Goal: Navigation & Orientation: Find specific page/section

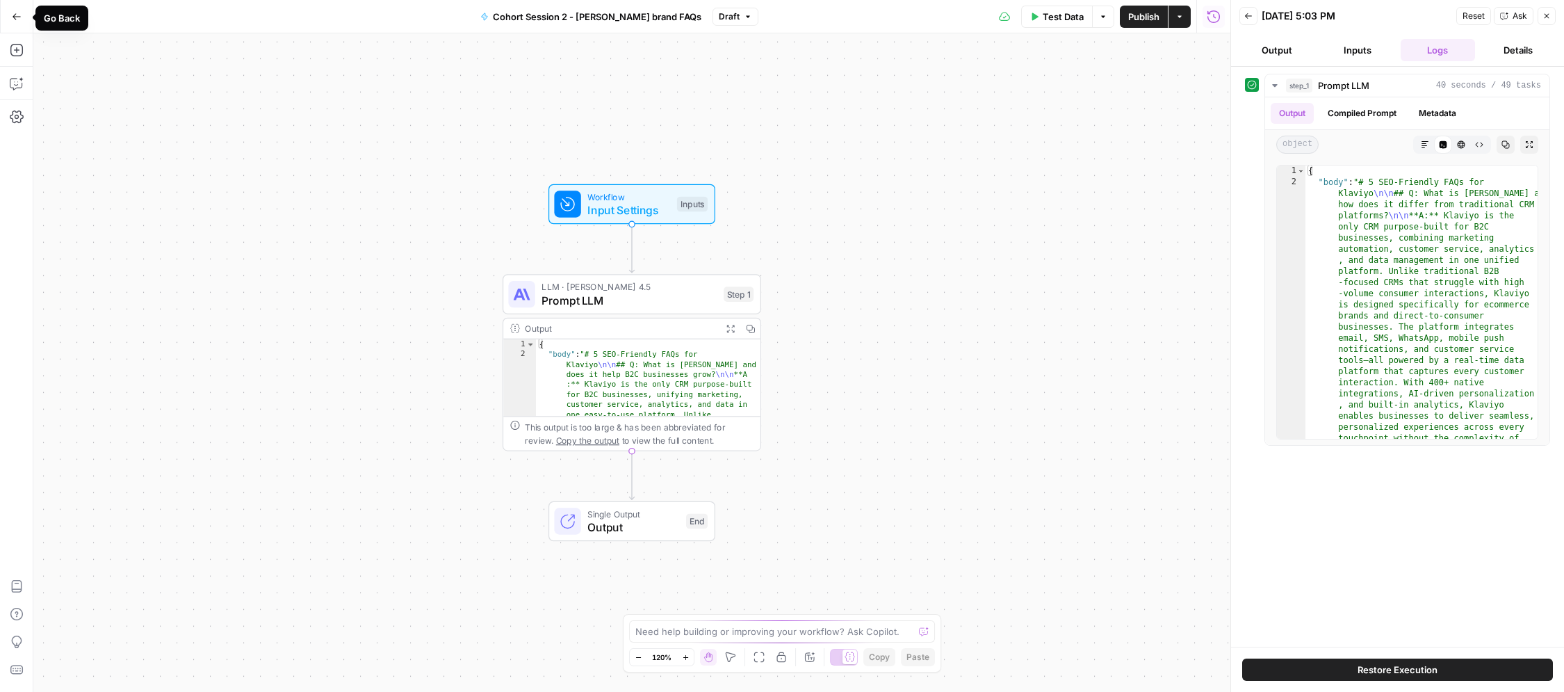
click at [13, 18] on icon "button" at bounding box center [17, 17] width 10 height 10
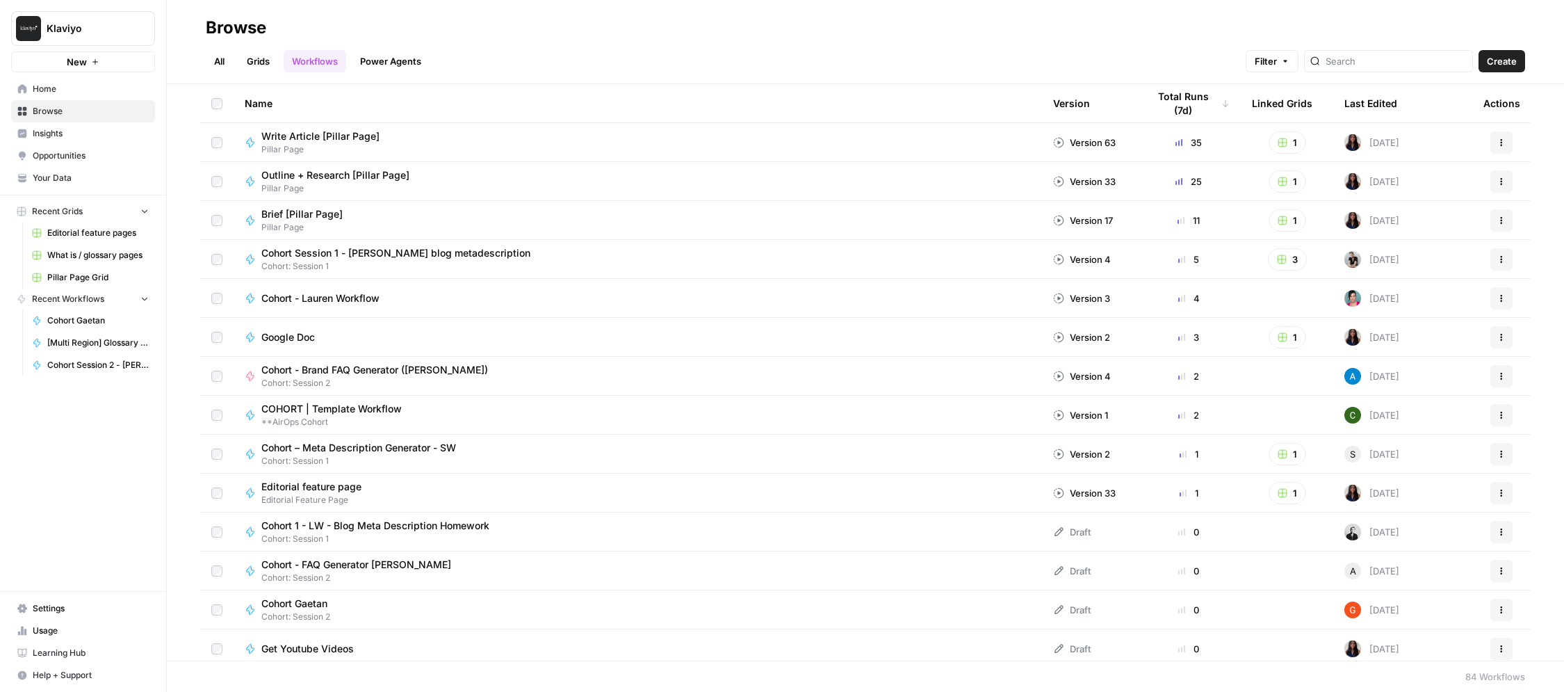
click at [455, 541] on span "Cohort: Session 1" at bounding box center [380, 538] width 239 height 13
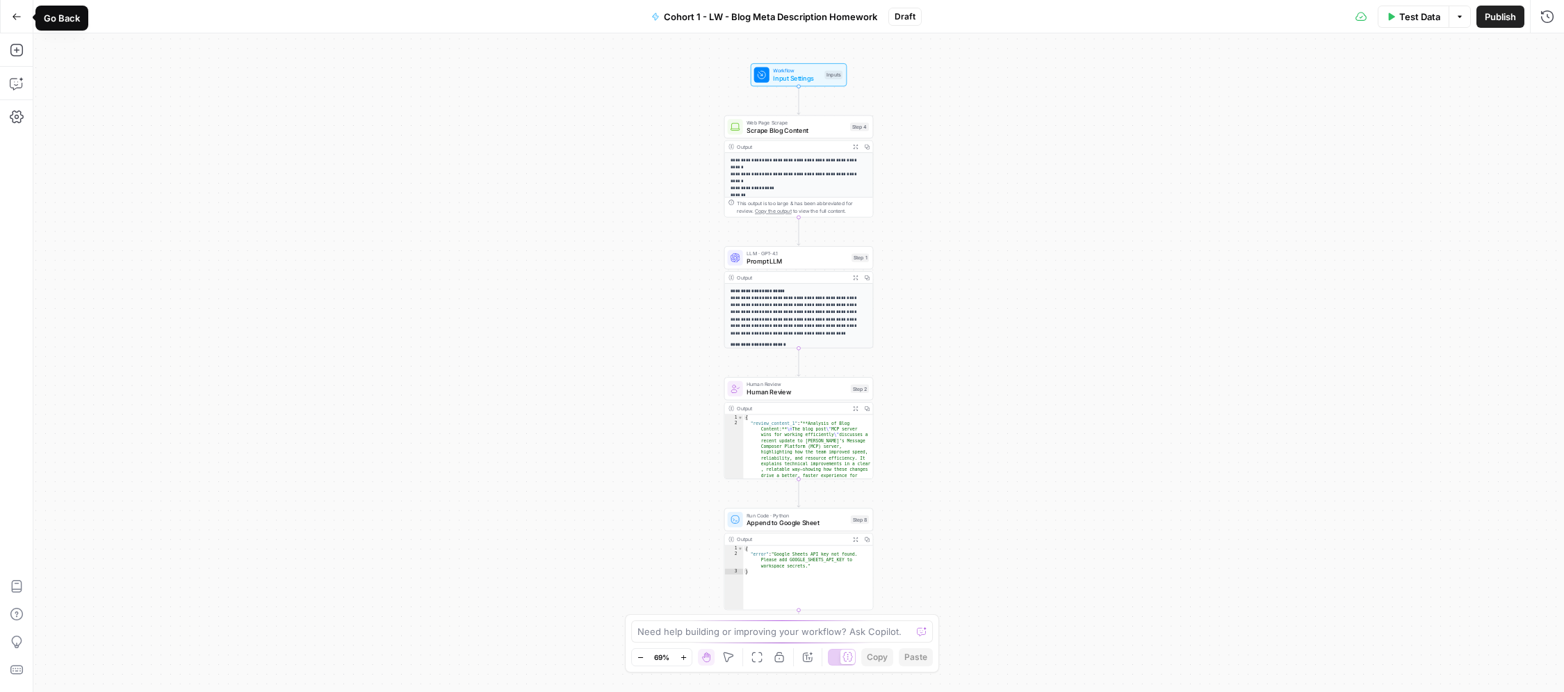
click at [15, 16] on icon "button" at bounding box center [17, 16] width 8 height 6
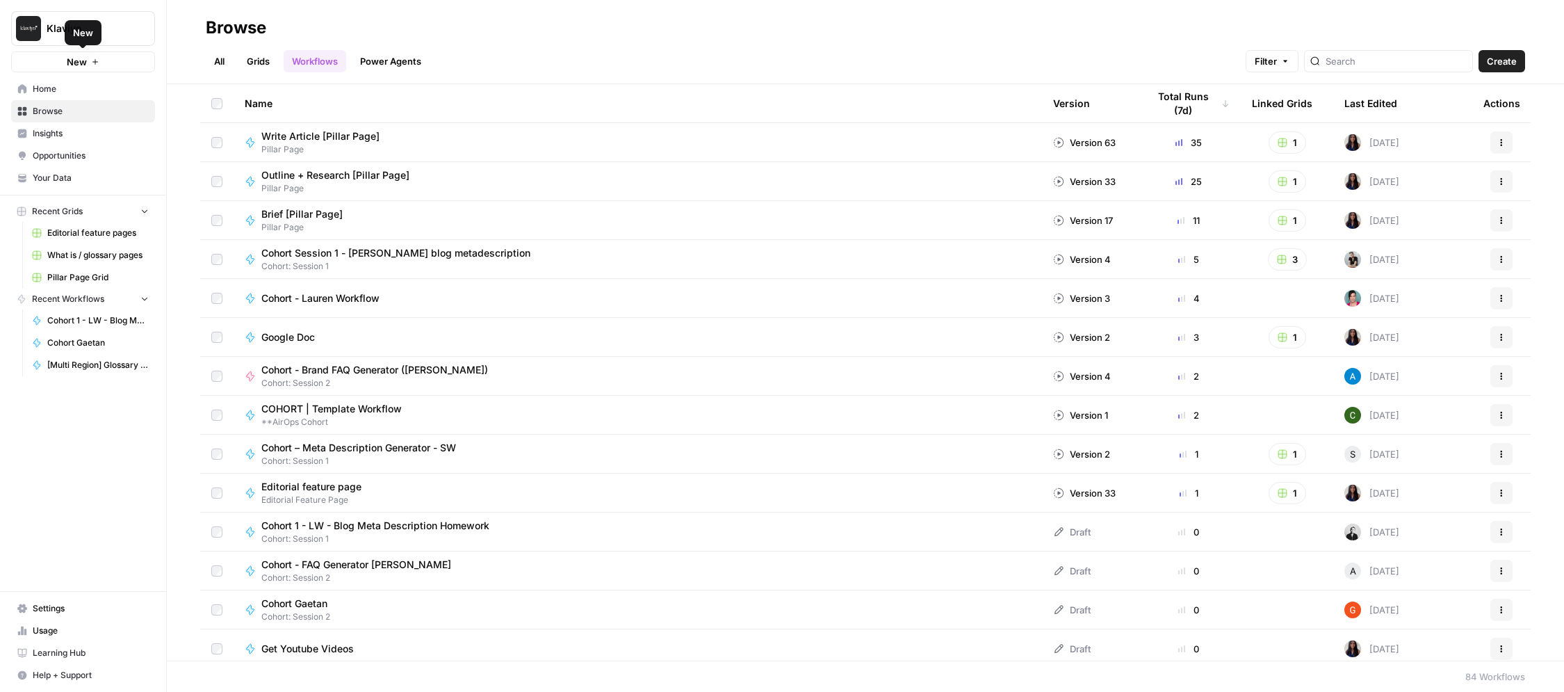
click at [59, 85] on span "Home" at bounding box center [91, 89] width 116 height 13
